Goal: Information Seeking & Learning: Learn about a topic

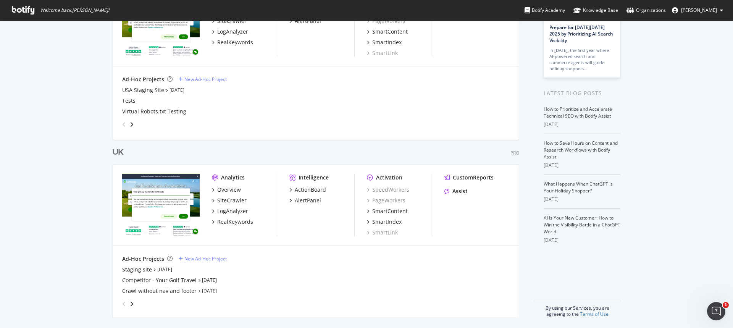
scroll to position [91, 0]
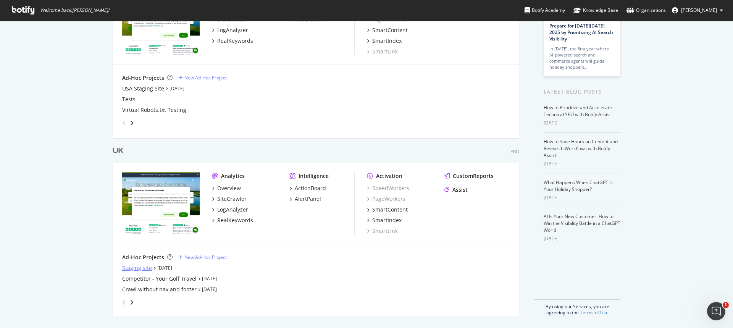
click at [130, 267] on div "Staging site" at bounding box center [137, 268] width 30 height 8
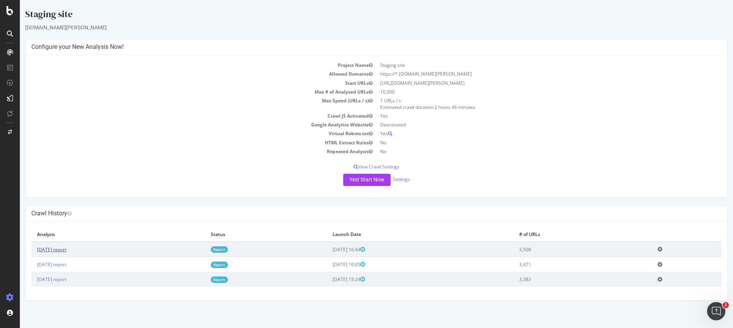
click at [54, 252] on link "2025 Sep. 30th report" at bounding box center [51, 249] width 29 height 6
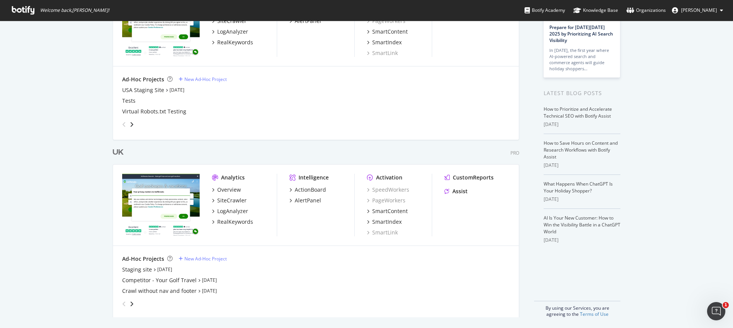
scroll to position [91, 0]
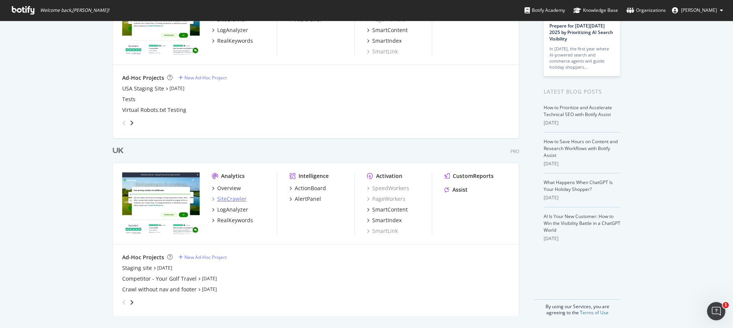
click at [229, 200] on div "SiteCrawler" at bounding box center [231, 199] width 29 height 8
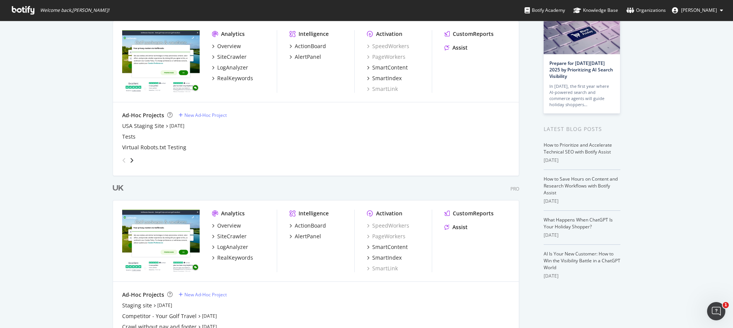
scroll to position [53, 0]
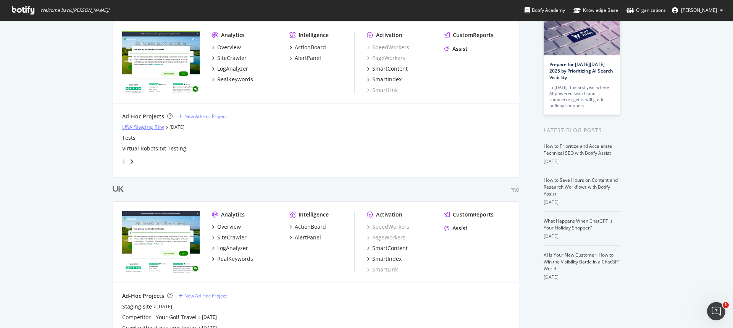
click at [148, 127] on div "USA Staging Site" at bounding box center [143, 127] width 42 height 8
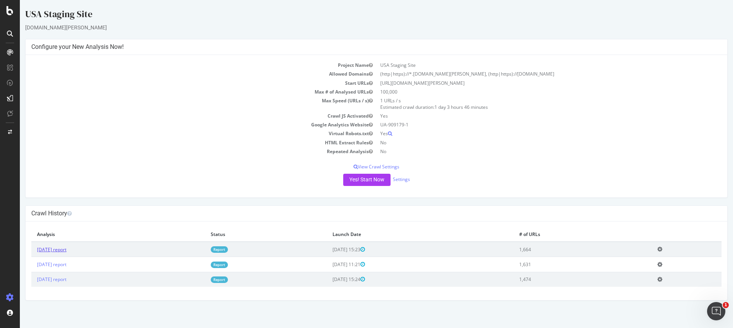
click at [65, 249] on link "[DATE] report" at bounding box center [51, 249] width 29 height 6
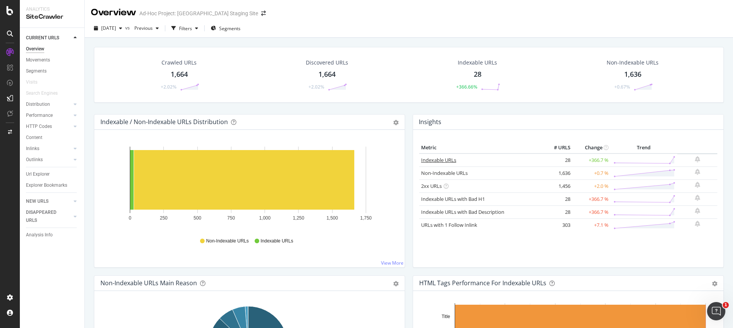
click at [442, 158] on link "Indexable URLs" at bounding box center [438, 159] width 35 height 7
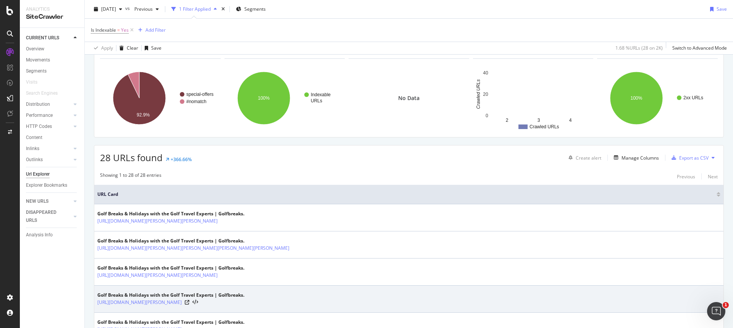
scroll to position [114, 0]
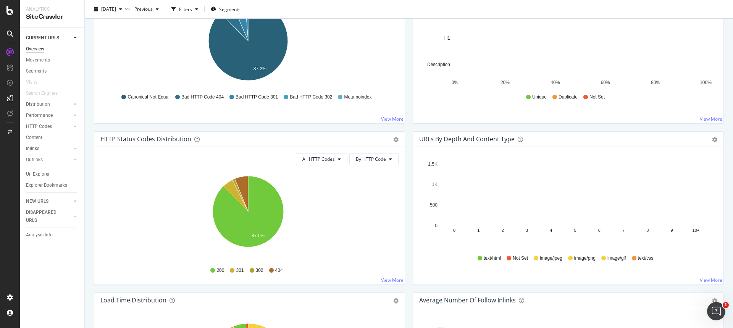
scroll to position [305, 0]
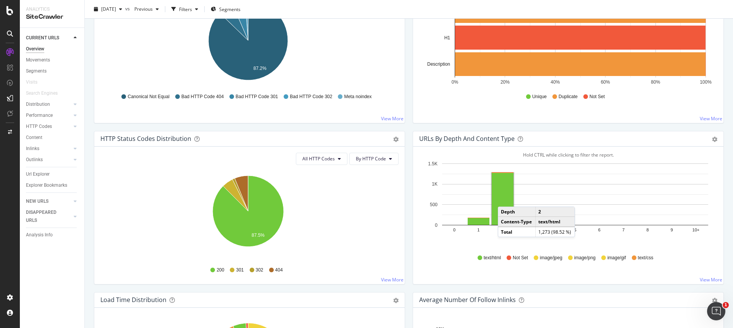
click at [502, 199] on rect "A chart." at bounding box center [502, 199] width 22 height 52
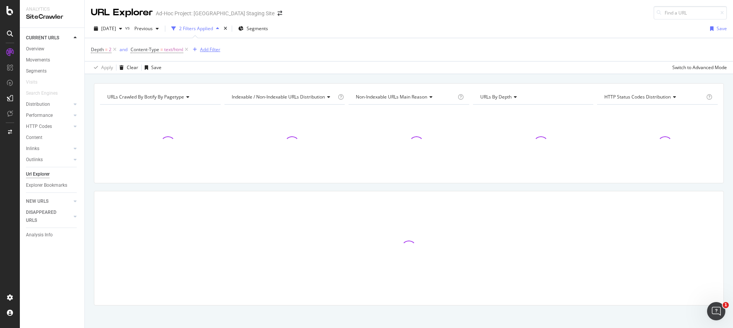
click at [212, 53] on div "Add Filter" at bounding box center [205, 49] width 31 height 8
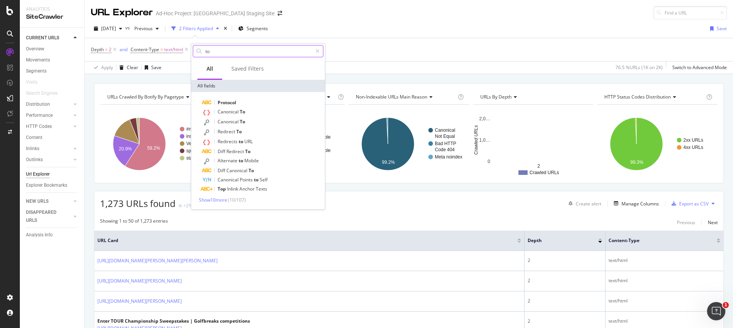
type input "t"
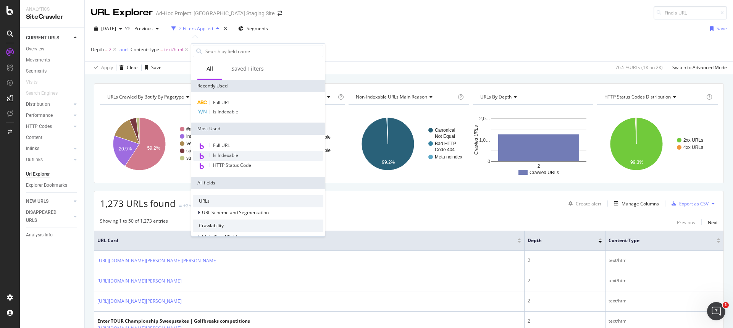
click at [230, 154] on span "Is Indexable" at bounding box center [225, 155] width 25 height 6
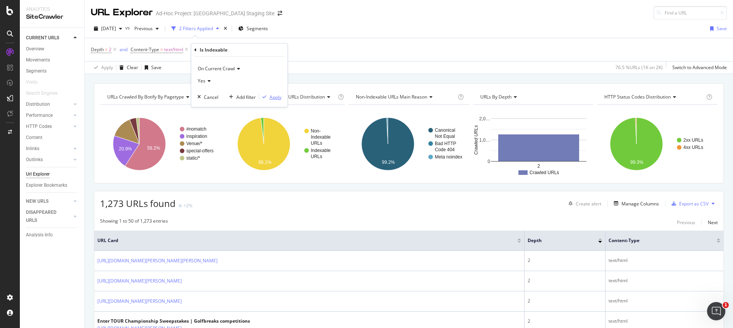
click at [274, 98] on div "Apply" at bounding box center [275, 97] width 12 height 6
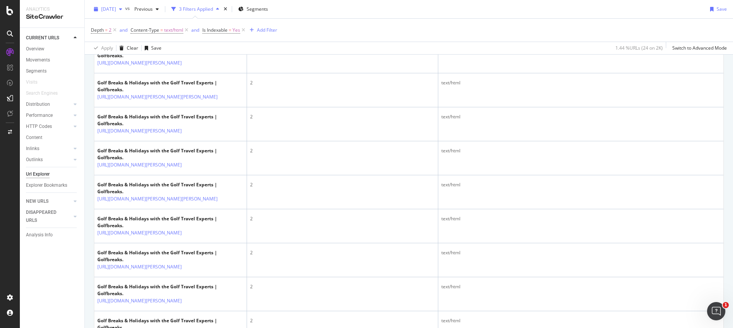
scroll to position [763, 0]
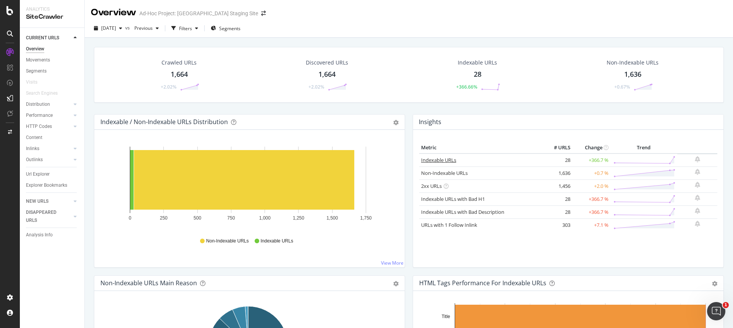
click at [438, 158] on link "Indexable URLs" at bounding box center [438, 159] width 35 height 7
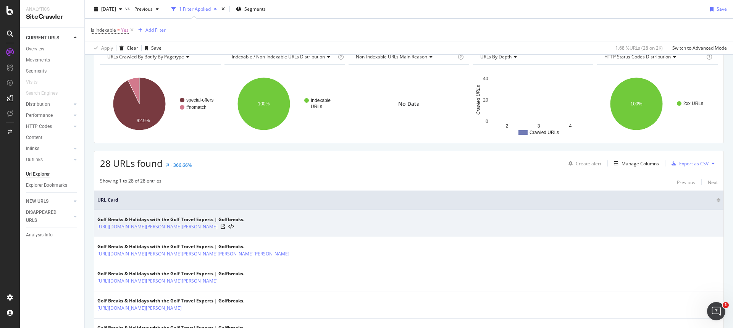
scroll to position [76, 0]
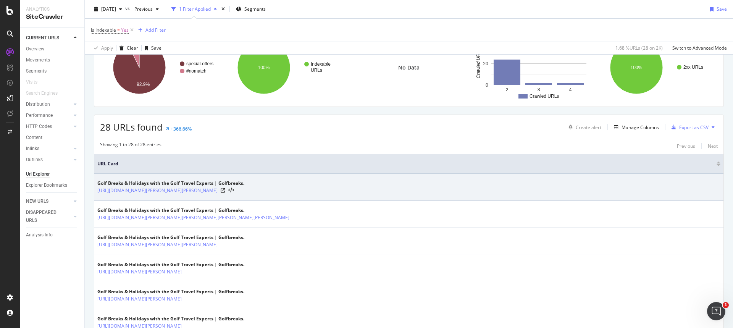
click at [244, 190] on div "https://staging-sarazen.golfbreaks.com/en-us/tournaments/solheim-cup/solehim-we…" at bounding box center [170, 191] width 147 height 8
click at [225, 192] on icon at bounding box center [223, 190] width 5 height 5
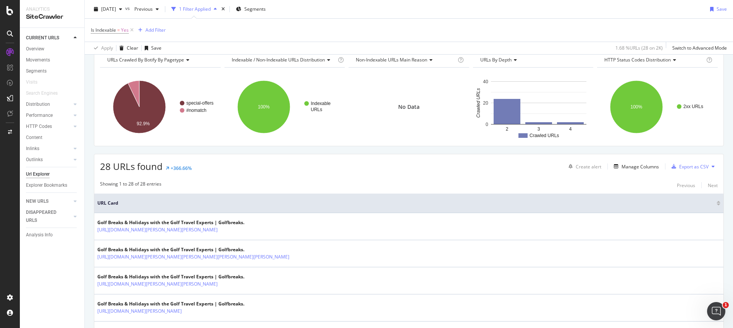
scroll to position [0, 0]
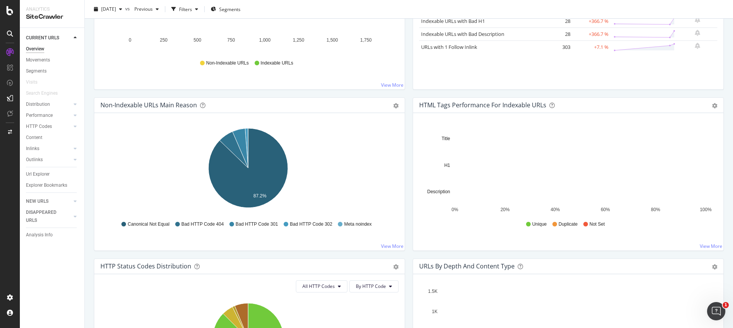
scroll to position [191, 0]
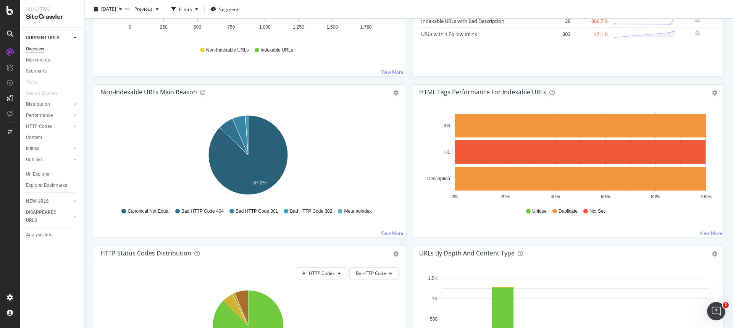
click at [85, 218] on div "Overview Ad-Hoc Project: USA Staging Site 2025 Sep. 30th vs Previous Filters Se…" at bounding box center [409, 164] width 648 height 328
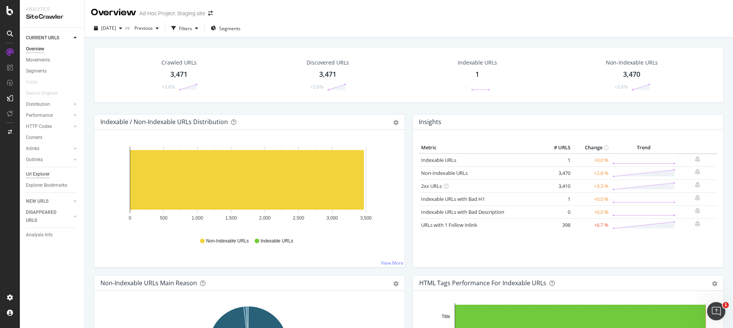
click at [44, 175] on div "Url Explorer" at bounding box center [38, 174] width 24 height 8
